Goal: Information Seeking & Learning: Learn about a topic

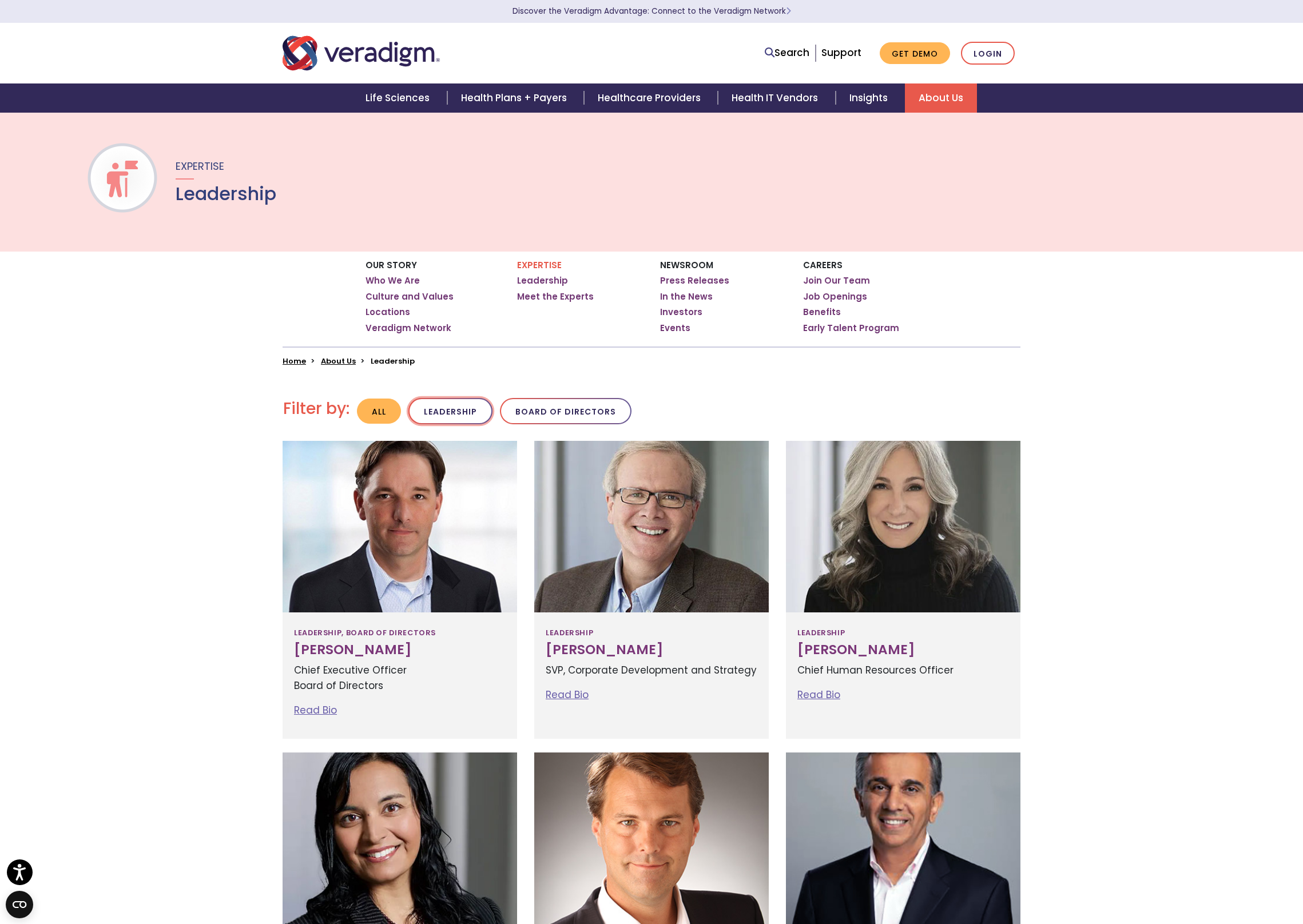
click at [459, 423] on button "Leadership" at bounding box center [450, 411] width 84 height 27
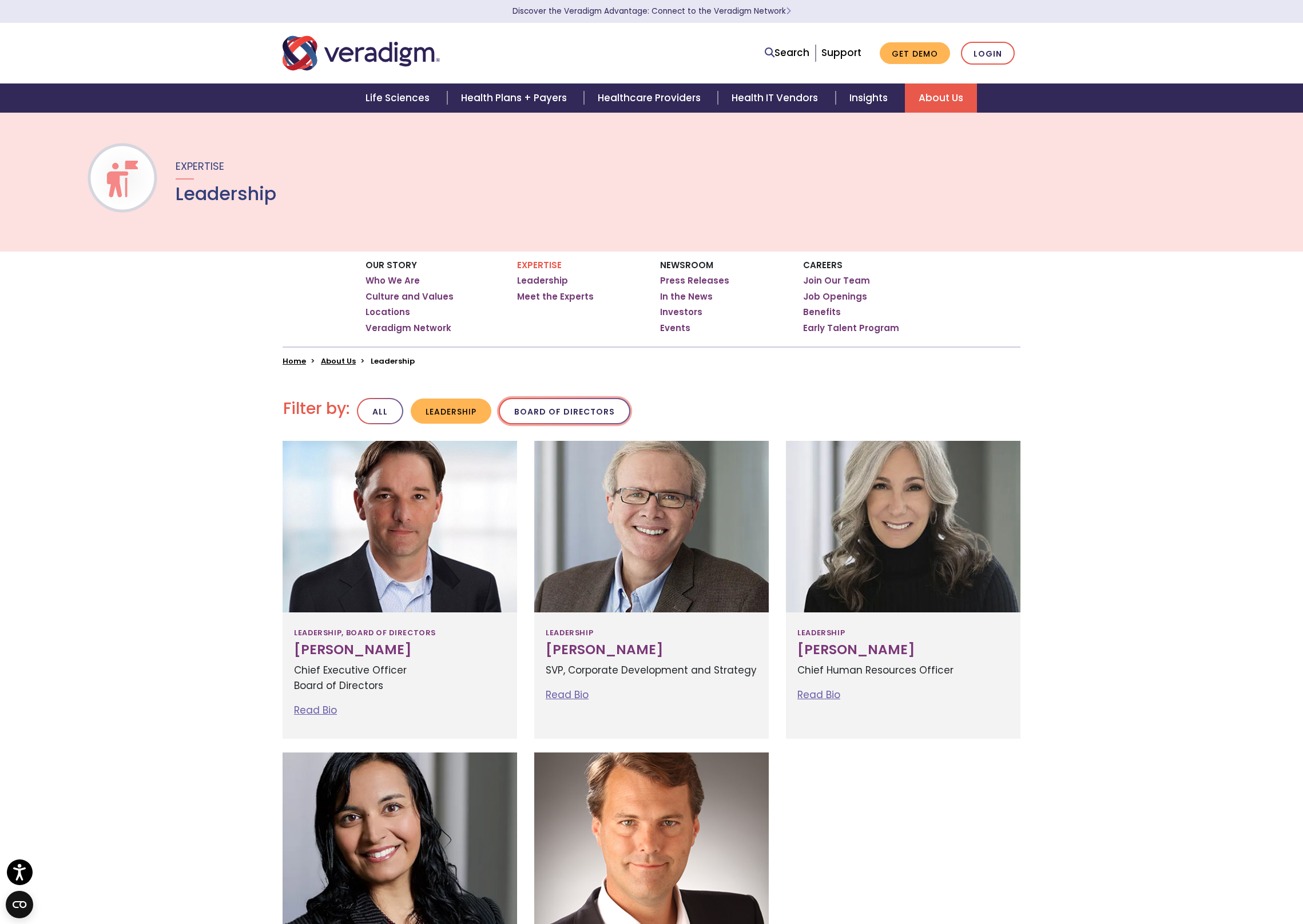
click at [551, 416] on button "Board of Directors" at bounding box center [564, 411] width 132 height 27
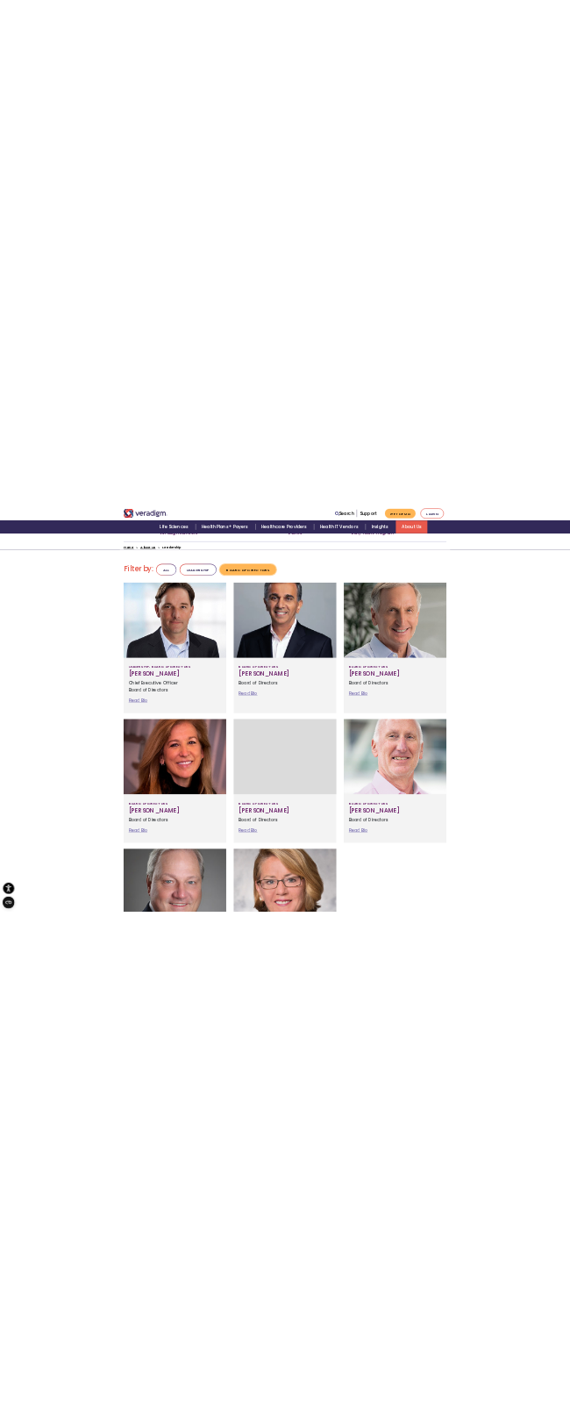
scroll to position [384, 0]
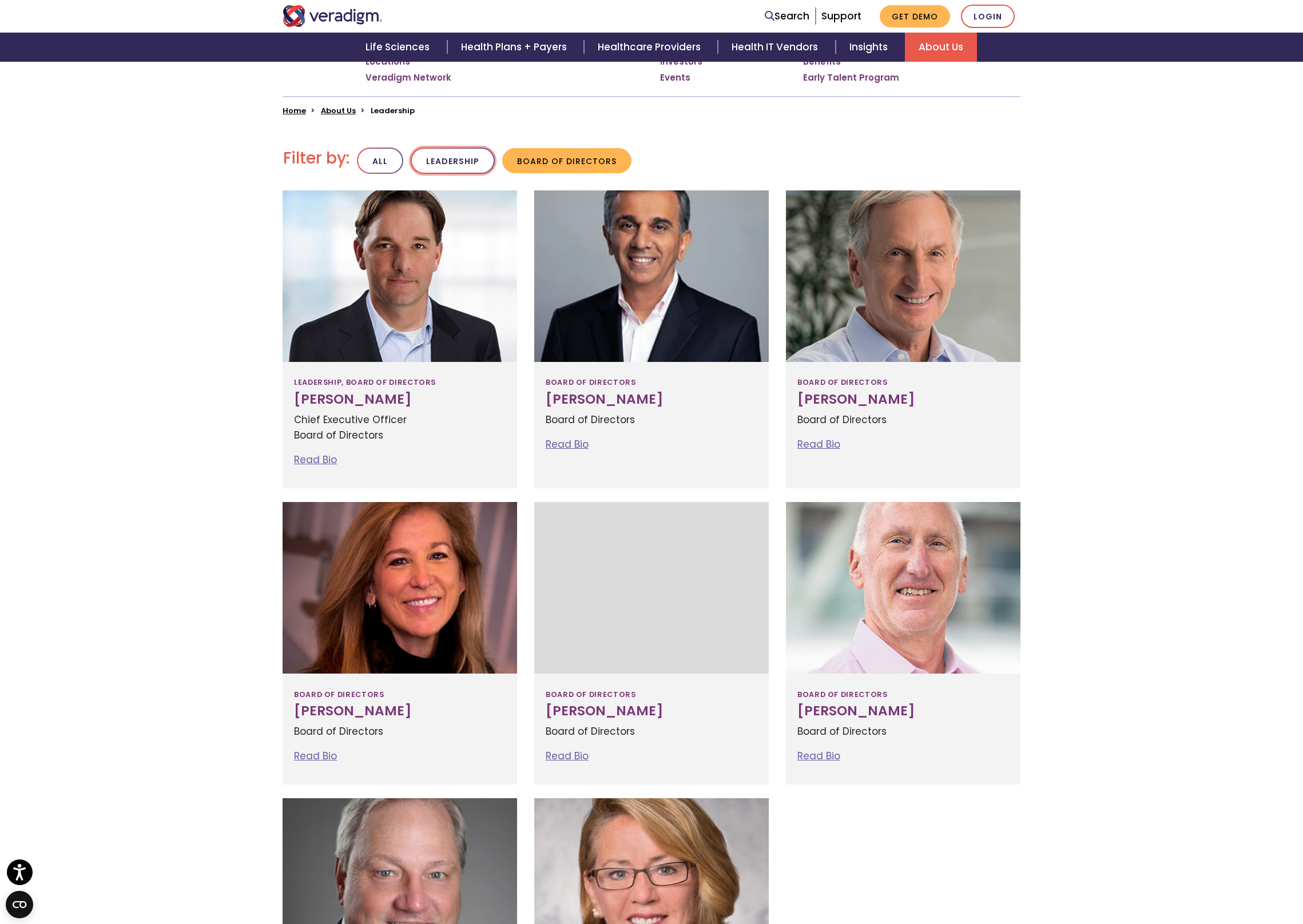
click at [465, 160] on button "Leadership" at bounding box center [452, 160] width 84 height 27
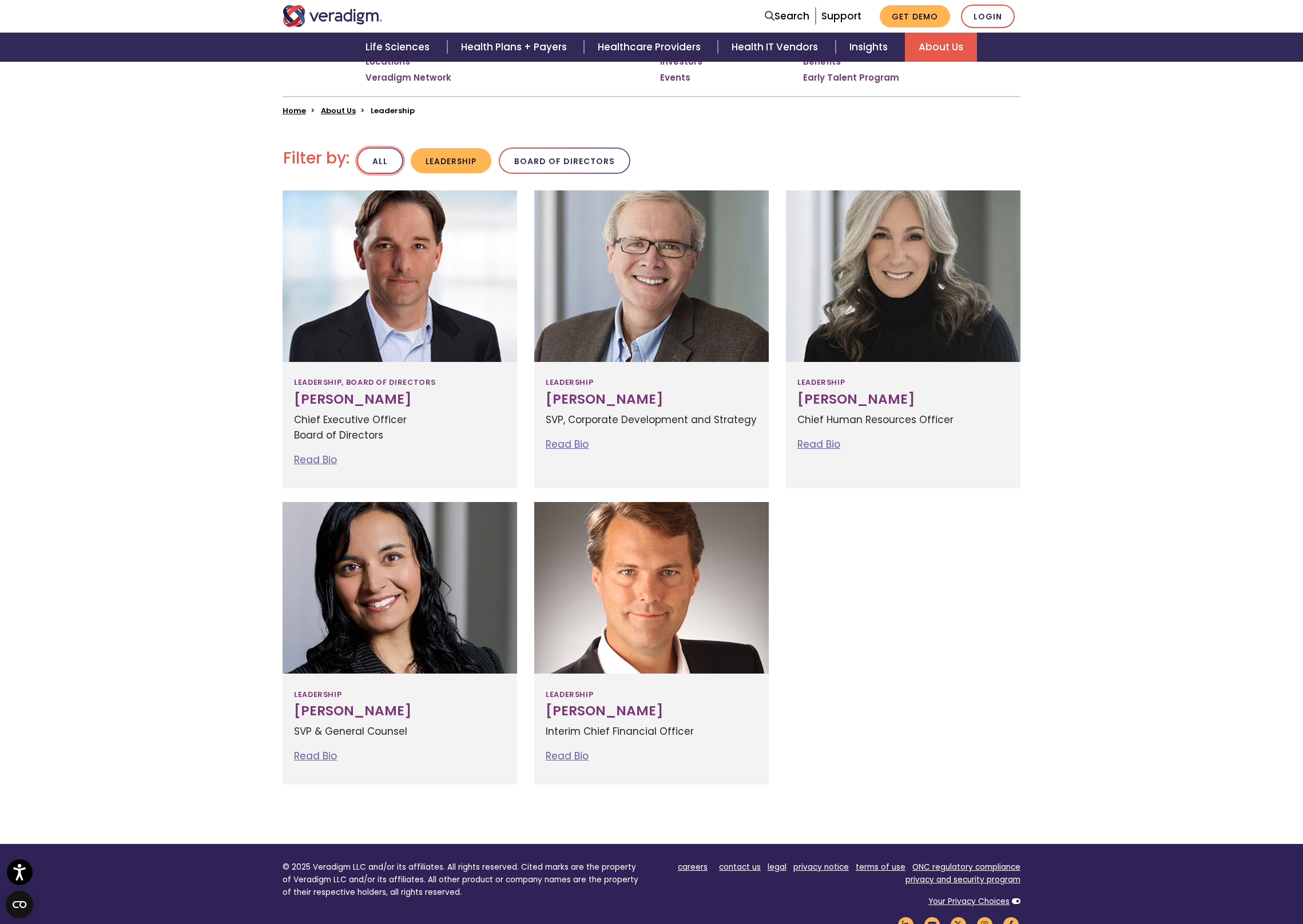
click at [390, 158] on button "All" at bounding box center [380, 160] width 46 height 27
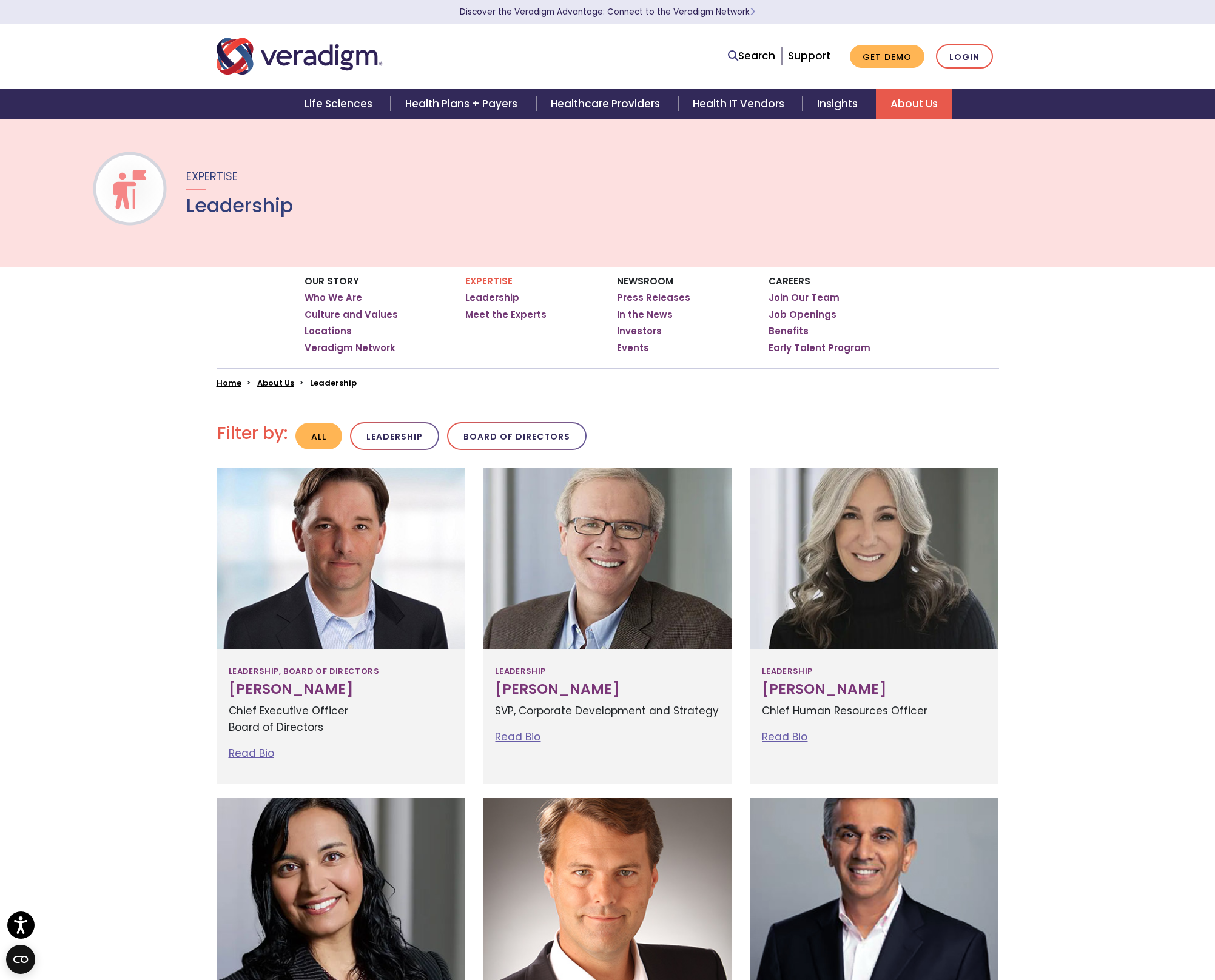
click at [187, 359] on div "Our Story Who We Are Culture and Values Locations Veradigm Network Expertise Ho…" at bounding box center [608, 328] width 1215 height 122
